Goal: Information Seeking & Learning: Learn about a topic

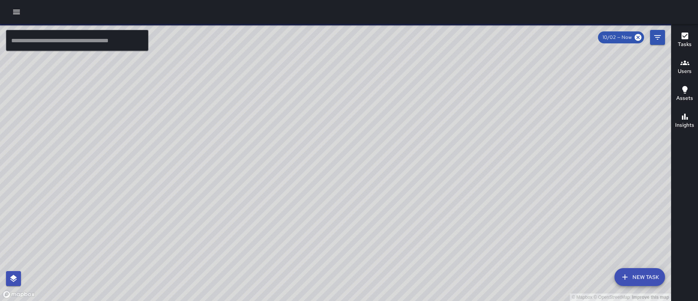
click at [19, 15] on icon "button" at bounding box center [16, 11] width 9 height 9
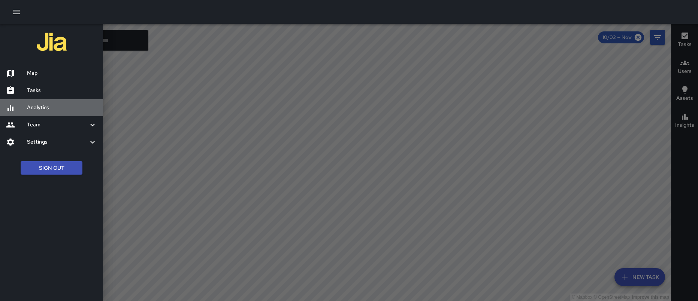
click at [43, 104] on h6 "Analytics" at bounding box center [62, 108] width 70 height 8
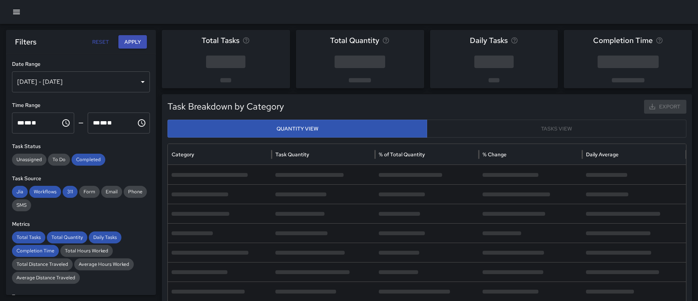
click at [117, 79] on div "[DATE] - [DATE]" at bounding box center [81, 82] width 138 height 21
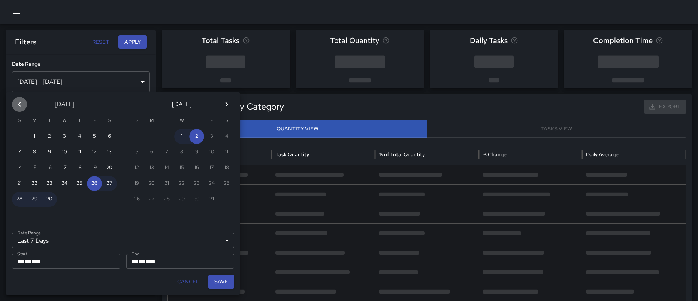
click at [19, 106] on icon "Previous month" at bounding box center [19, 104] width 9 height 9
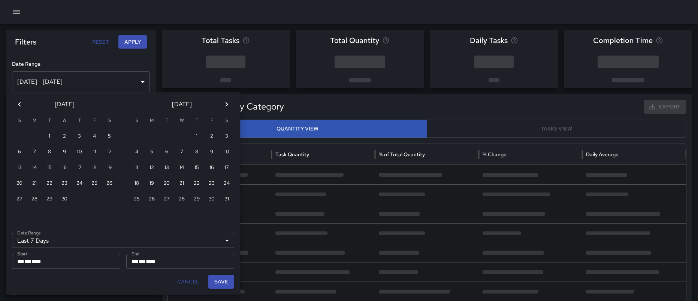
click at [19, 106] on icon "Previous month" at bounding box center [19, 104] width 9 height 9
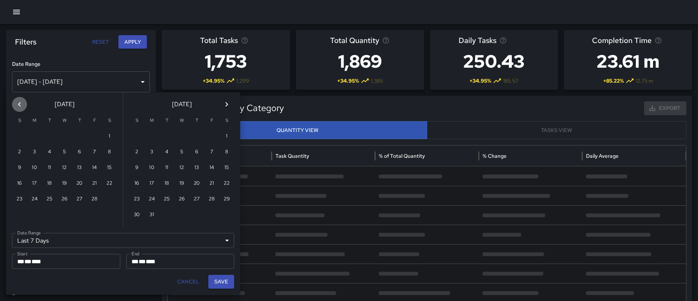
click at [19, 106] on icon "Previous month" at bounding box center [19, 104] width 9 height 9
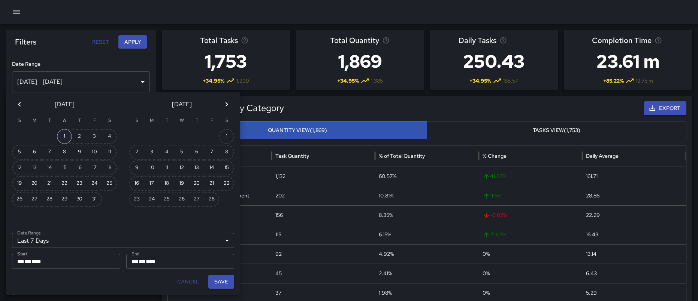
click at [66, 137] on button "1" at bounding box center [64, 136] width 15 height 15
type input "******"
type input "**********"
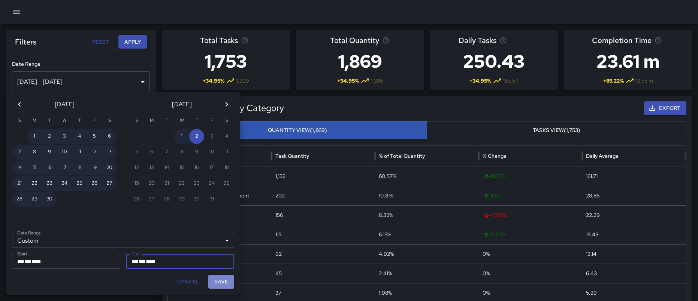
click at [216, 284] on button "Save" at bounding box center [221, 282] width 26 height 14
type input "**********"
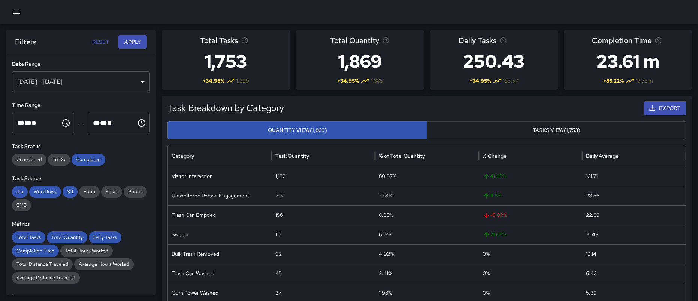
click at [140, 42] on button "Apply" at bounding box center [132, 42] width 28 height 14
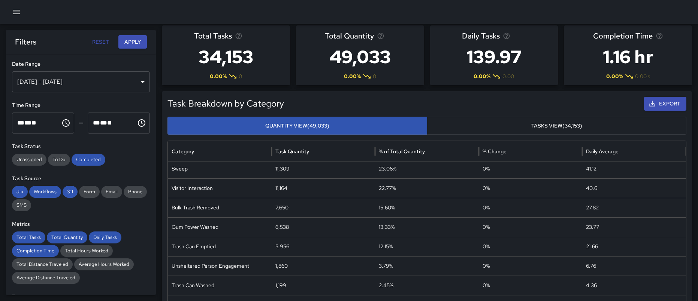
scroll to position [8, 0]
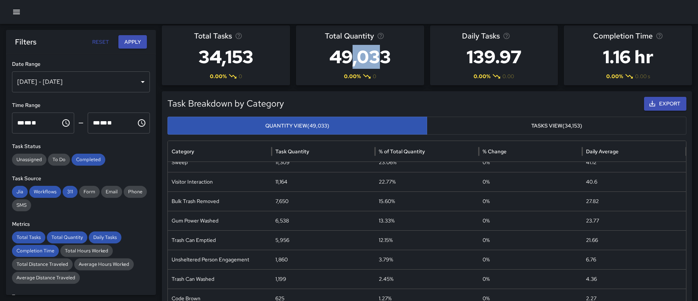
drag, startPoint x: 382, startPoint y: 57, endPoint x: 349, endPoint y: 55, distance: 33.4
click at [349, 55] on h3 "49,033" at bounding box center [360, 57] width 70 height 30
drag, startPoint x: 247, startPoint y: 59, endPoint x: 194, endPoint y: 57, distance: 53.2
click at [194, 57] on h3 "34,153" at bounding box center [226, 57] width 64 height 30
click at [255, 58] on h3 "34,153" at bounding box center [226, 57] width 64 height 30
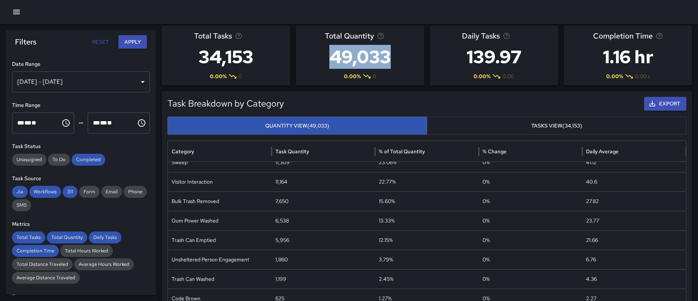
drag, startPoint x: 403, startPoint y: 56, endPoint x: 334, endPoint y: 56, distance: 68.1
click at [334, 56] on div "Total Quantity 49,033 0.00 % 0" at bounding box center [360, 55] width 128 height 60
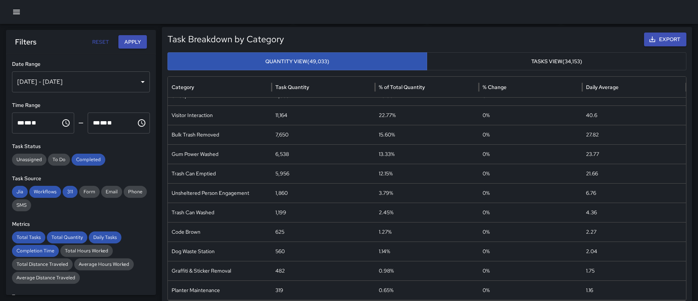
scroll to position [0, 0]
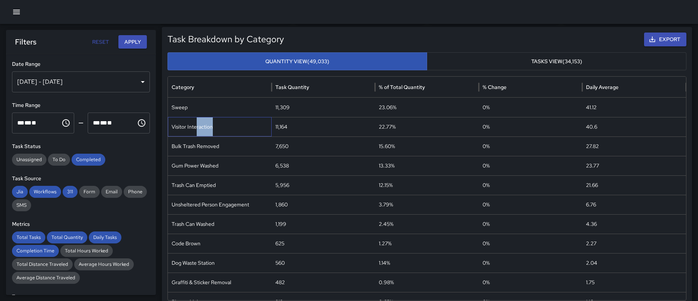
drag, startPoint x: 197, startPoint y: 125, endPoint x: 215, endPoint y: 127, distance: 18.4
click at [215, 127] on div "Visitor Interaction" at bounding box center [220, 126] width 104 height 19
drag, startPoint x: 239, startPoint y: 204, endPoint x: 182, endPoint y: 202, distance: 57.7
click at [182, 202] on div "Unsheltered Person Engagement" at bounding box center [220, 204] width 104 height 19
drag, startPoint x: 287, startPoint y: 206, endPoint x: 273, endPoint y: 207, distance: 14.2
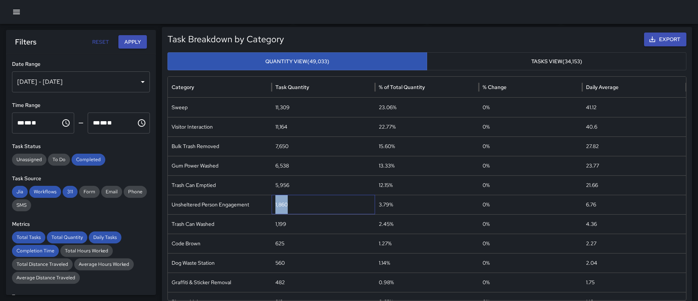
click at [273, 207] on div "1,860" at bounding box center [323, 204] width 104 height 19
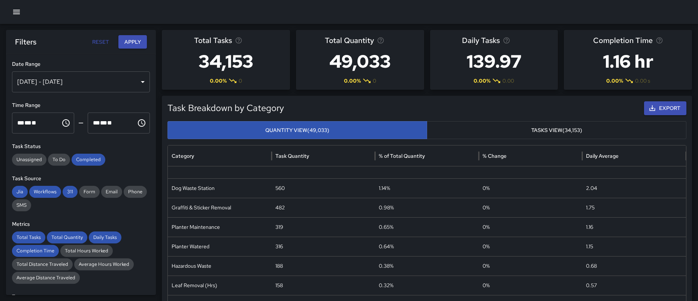
scroll to position [148, 0]
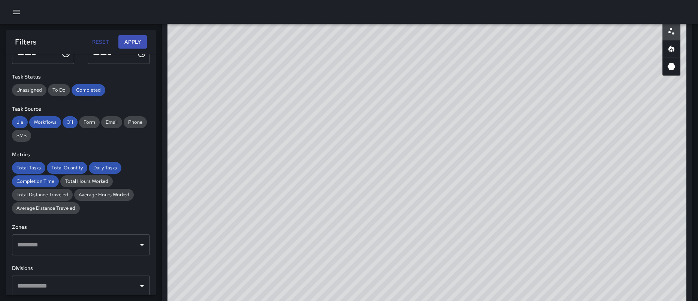
drag, startPoint x: 340, startPoint y: 171, endPoint x: 375, endPoint y: 216, distance: 56.6
click at [375, 217] on div "© Mapbox © OpenStreetMap Improve this map" at bounding box center [426, 166] width 519 height 300
drag, startPoint x: 423, startPoint y: 191, endPoint x: 447, endPoint y: 197, distance: 24.2
click at [447, 197] on div "© Mapbox © OpenStreetMap Improve this map" at bounding box center [426, 166] width 519 height 300
drag, startPoint x: 254, startPoint y: 197, endPoint x: 252, endPoint y: 171, distance: 26.7
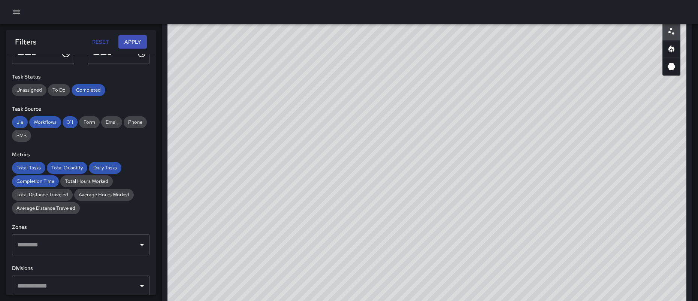
click at [252, 171] on div "© Mapbox © OpenStreetMap Improve this map" at bounding box center [426, 166] width 519 height 300
drag, startPoint x: 268, startPoint y: 223, endPoint x: 255, endPoint y: 213, distance: 16.8
click at [255, 213] on div "© Mapbox © OpenStreetMap Improve this map" at bounding box center [426, 166] width 519 height 300
drag, startPoint x: 500, startPoint y: 271, endPoint x: 505, endPoint y: 291, distance: 20.7
click at [504, 294] on div "© Mapbox © OpenStreetMap Improve this map" at bounding box center [426, 166] width 519 height 300
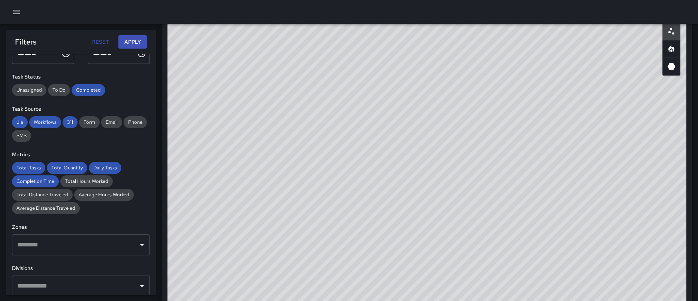
drag, startPoint x: 492, startPoint y: 220, endPoint x: 529, endPoint y: 265, distance: 58.7
click at [529, 265] on div "© Mapbox © OpenStreetMap Improve this map" at bounding box center [426, 166] width 519 height 300
click at [490, 208] on div "© Mapbox © OpenStreetMap Improve this map" at bounding box center [426, 166] width 519 height 300
click at [461, 188] on div "© Mapbox © OpenStreetMap Improve this map" at bounding box center [426, 166] width 519 height 300
drag, startPoint x: 517, startPoint y: 206, endPoint x: 508, endPoint y: 234, distance: 29.1
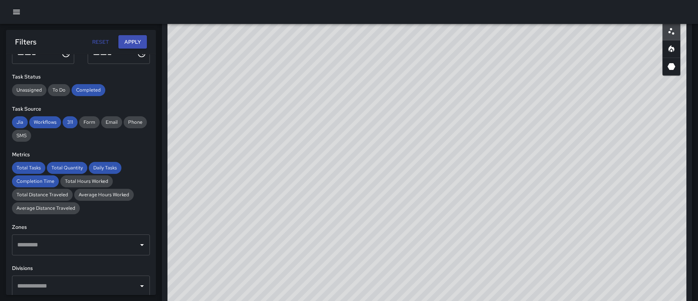
click at [508, 234] on div "© Mapbox © OpenStreetMap Improve this map" at bounding box center [426, 166] width 519 height 300
drag, startPoint x: 520, startPoint y: 192, endPoint x: 514, endPoint y: 213, distance: 21.1
click at [514, 213] on div "© Mapbox © OpenStreetMap Improve this map" at bounding box center [426, 166] width 519 height 300
drag, startPoint x: 280, startPoint y: 148, endPoint x: 284, endPoint y: 100, distance: 48.1
click at [284, 100] on div "© Mapbox © OpenStreetMap Improve this map" at bounding box center [426, 166] width 519 height 300
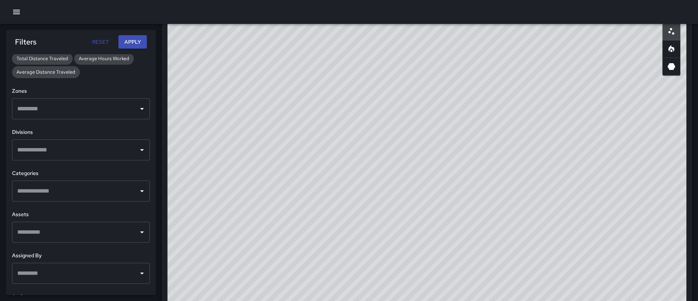
scroll to position [207, 0]
click at [137, 192] on icon "Open" at bounding box center [141, 190] width 9 height 9
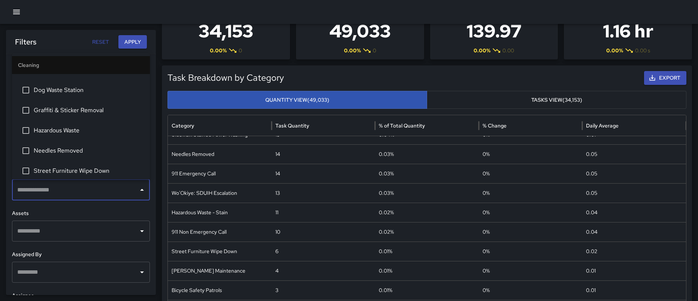
scroll to position [265, 0]
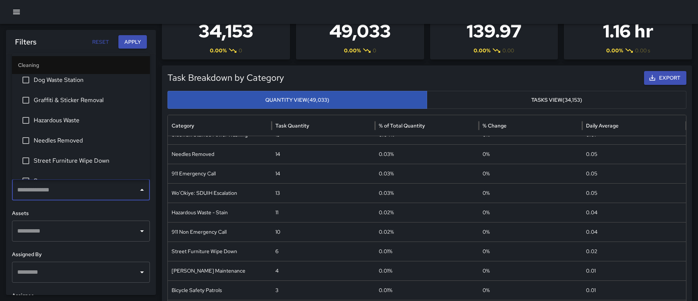
click at [81, 101] on span "Graffiti & Sticker Removal" at bounding box center [89, 100] width 110 height 9
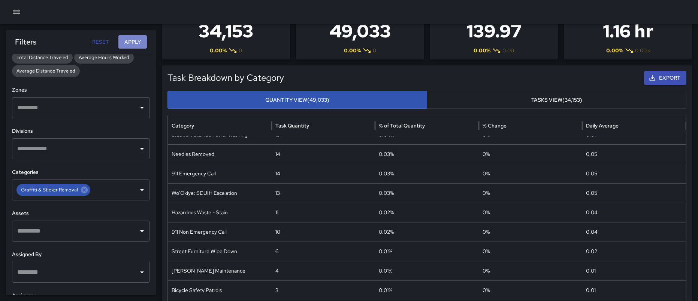
click at [132, 46] on button "Apply" at bounding box center [132, 42] width 28 height 14
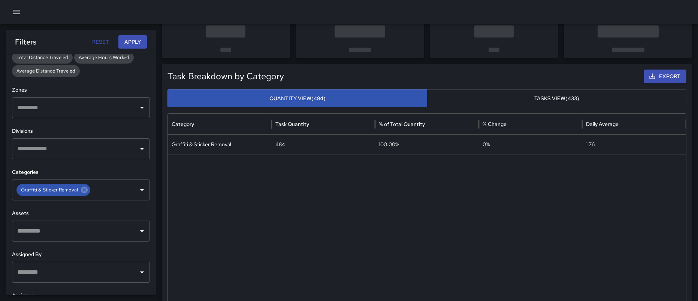
scroll to position [0, 0]
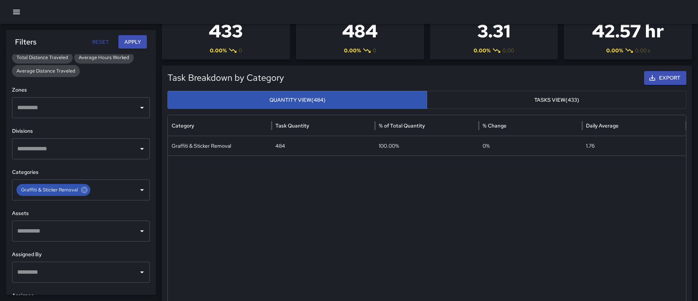
click at [669, 78] on button "Export" at bounding box center [665, 78] width 42 height 14
